Goal: Task Accomplishment & Management: Manage account settings

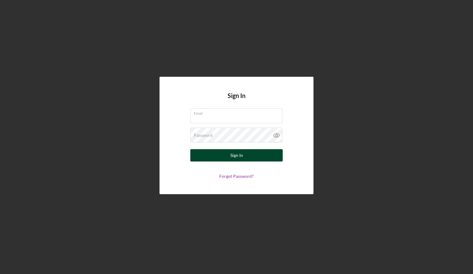
type input "[EMAIL_ADDRESS][DOMAIN_NAME]"
click at [246, 155] on button "Sign In" at bounding box center [236, 155] width 92 height 12
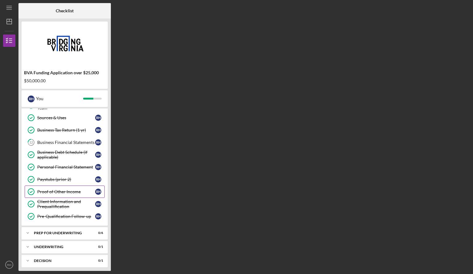
scroll to position [106, 0]
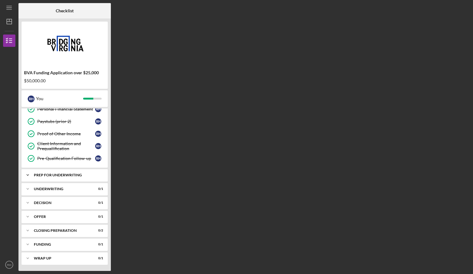
click at [72, 169] on div "Icon/Expander Prep for Underwriting 0 / 6" at bounding box center [65, 175] width 86 height 12
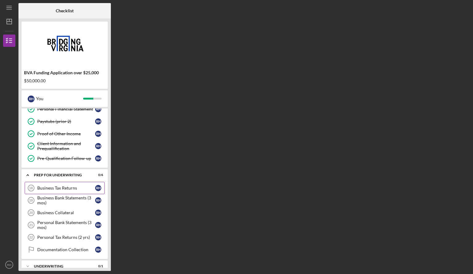
click at [67, 186] on div "Business Tax Returns" at bounding box center [66, 187] width 58 height 5
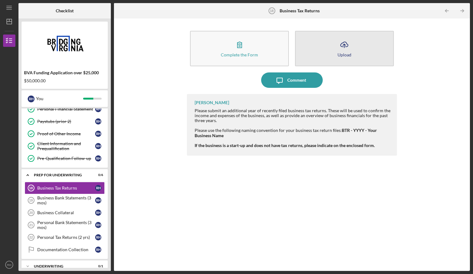
click at [342, 40] on icon "Icon/Upload" at bounding box center [343, 44] width 15 height 15
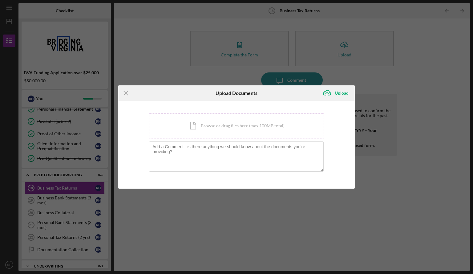
click at [225, 125] on div "Icon/Document Browse or drag files here (max 100MB total) Tap to choose files o…" at bounding box center [236, 125] width 175 height 25
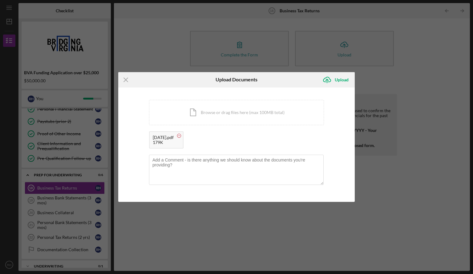
click at [181, 135] on circle at bounding box center [179, 136] width 4 height 4
